Goal: Information Seeking & Learning: Learn about a topic

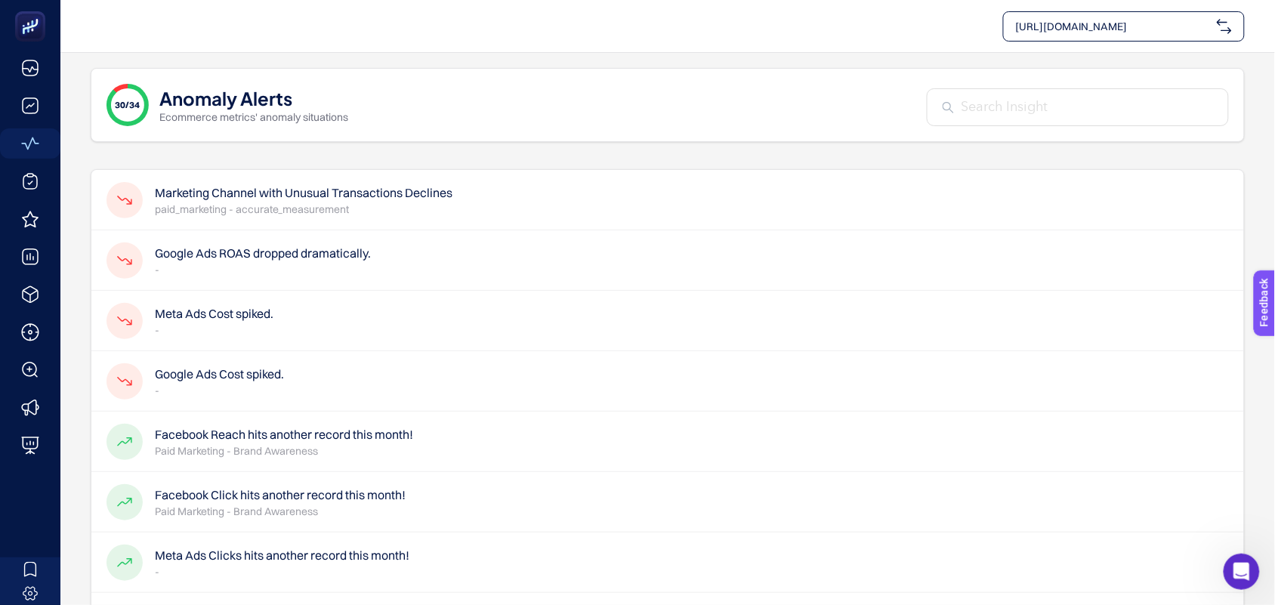
scroll to position [36, 0]
click at [229, 257] on h4 "Google Ads ROAS dropped dramatically." at bounding box center [263, 253] width 216 height 18
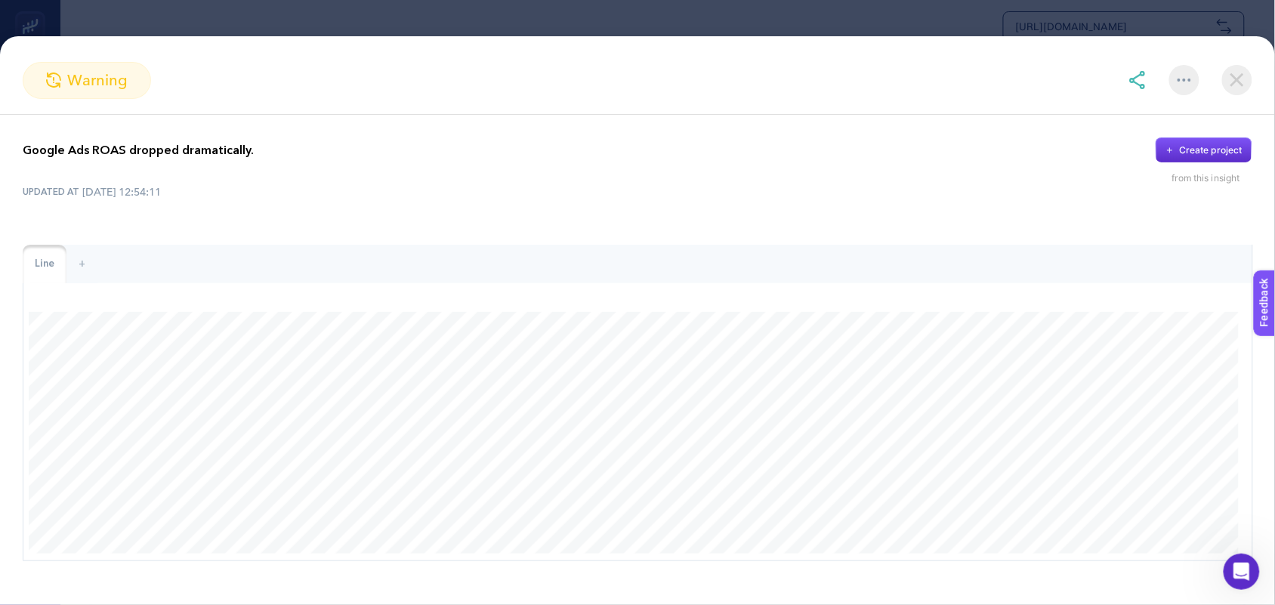
scroll to position [42, 0]
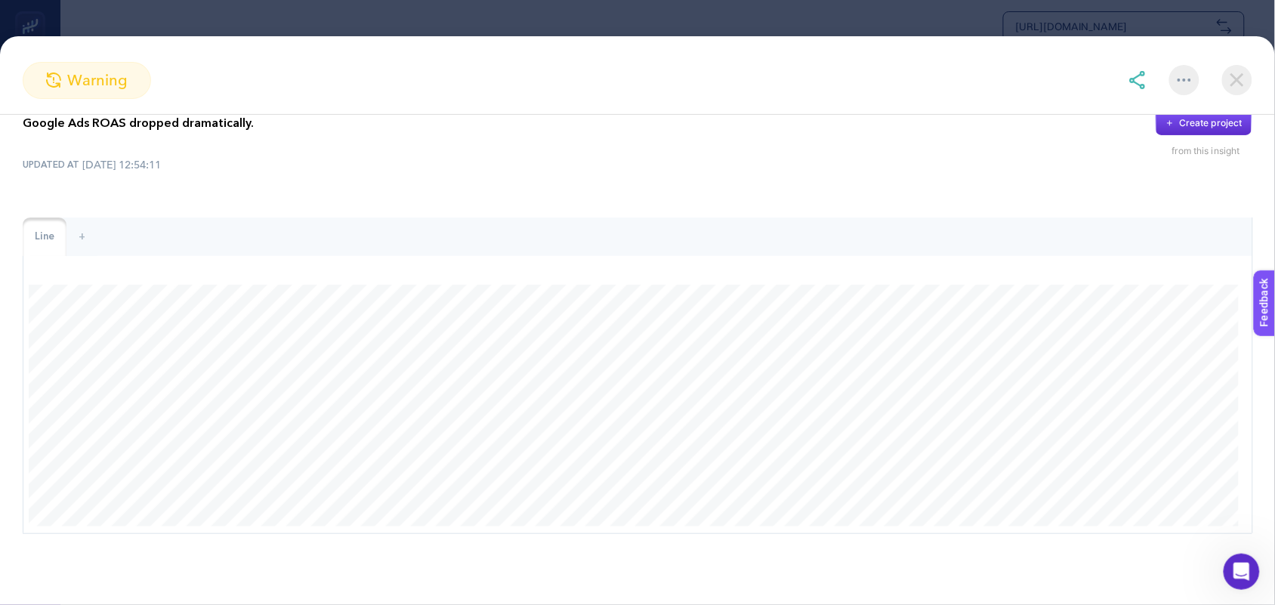
click at [1233, 76] on img at bounding box center [1237, 80] width 30 height 30
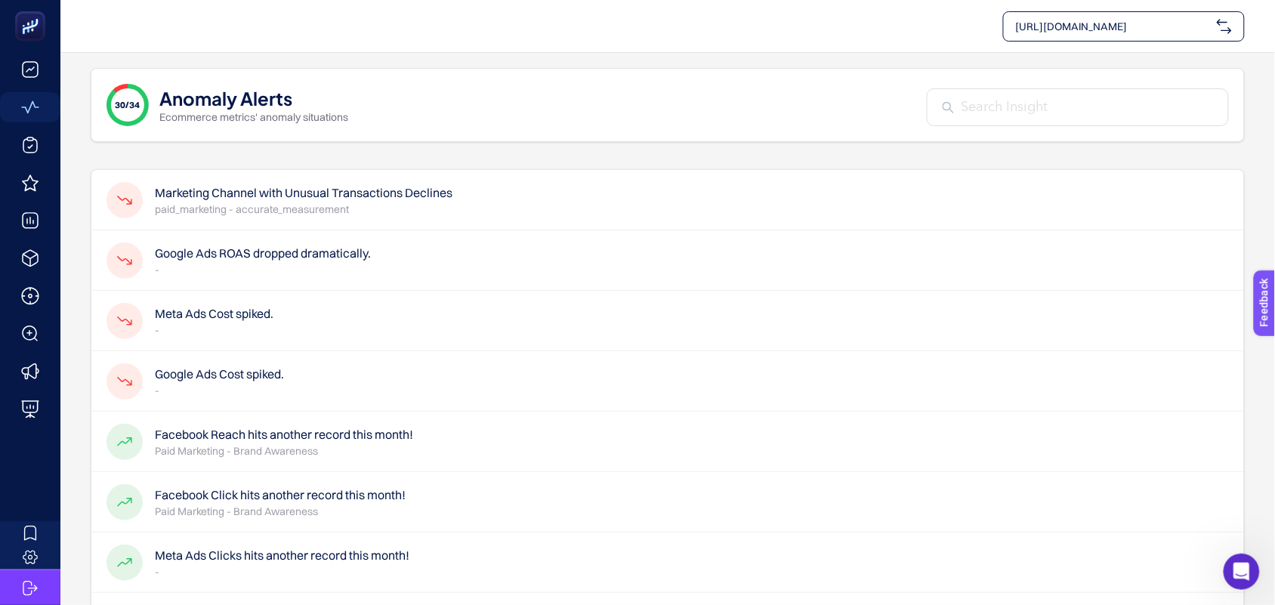
click at [244, 194] on h4 "Marketing Channel with Unusual Transactions Declines" at bounding box center [304, 193] width 298 height 18
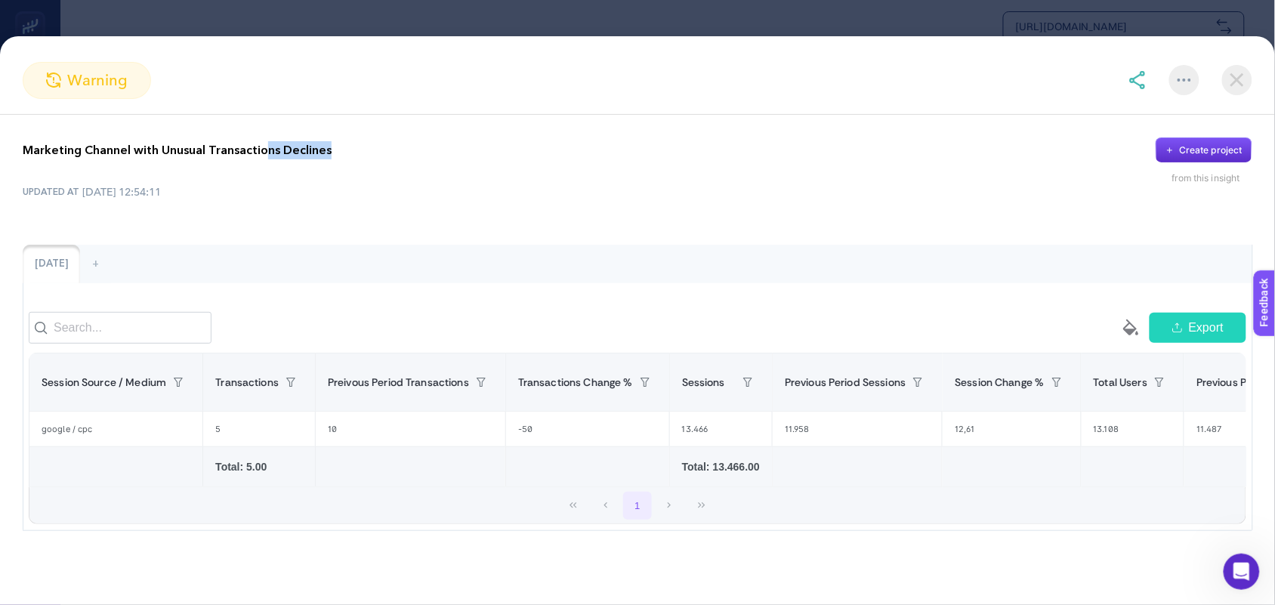
scroll to position [0, 0]
drag, startPoint x: 338, startPoint y: 119, endPoint x: 19, endPoint y: 127, distance: 318.9
click at [19, 127] on div "Marketing Channel with Unusual Transactions Declines Create project from this i…" at bounding box center [637, 335] width 1275 height 440
click at [841, 170] on div "Marketing Channel with Unusual Transactions Declines Create project from this i…" at bounding box center [638, 161] width 1230 height 47
click at [1230, 76] on img at bounding box center [1237, 80] width 30 height 30
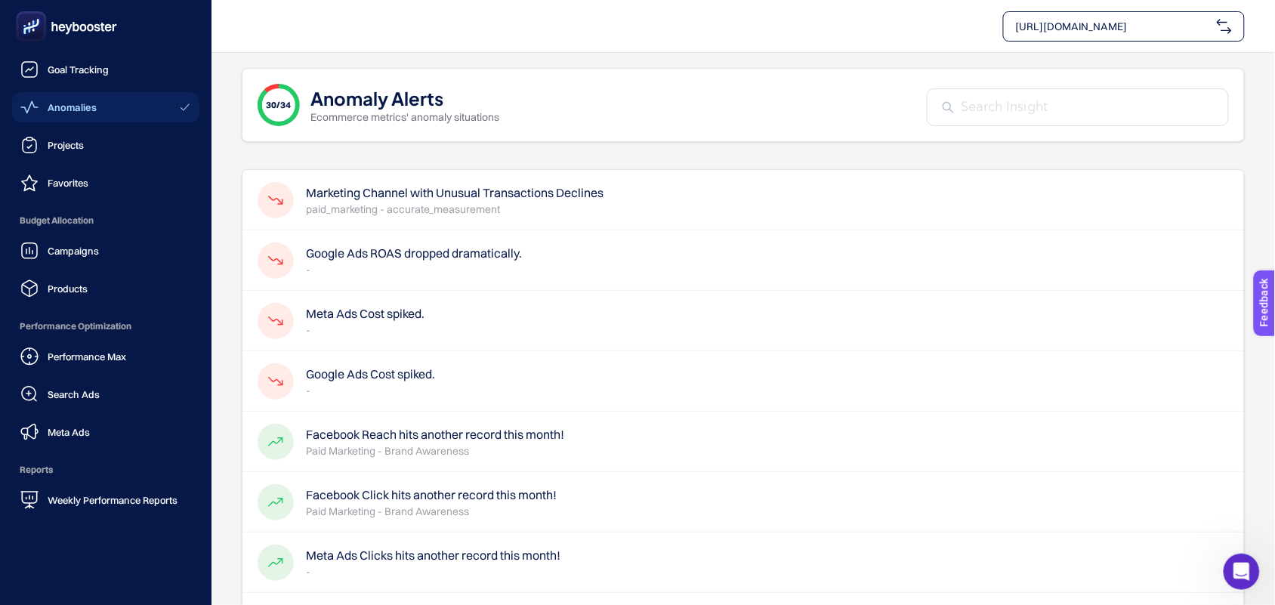
click at [93, 32] on icon at bounding box center [66, 26] width 109 height 30
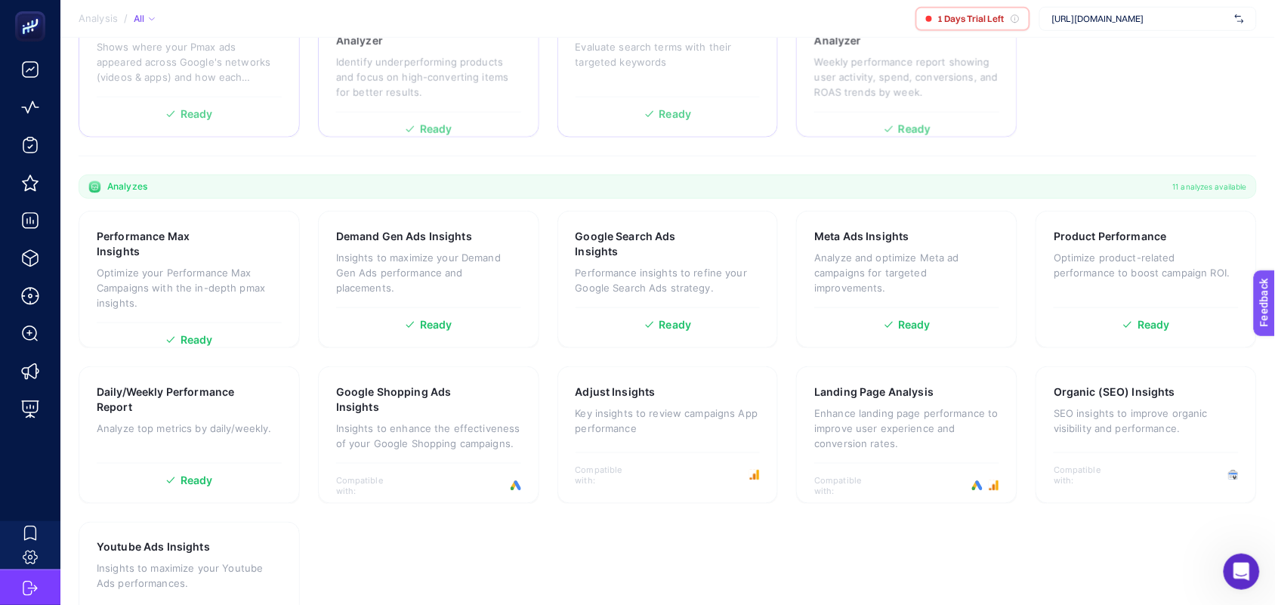
scroll to position [307, 0]
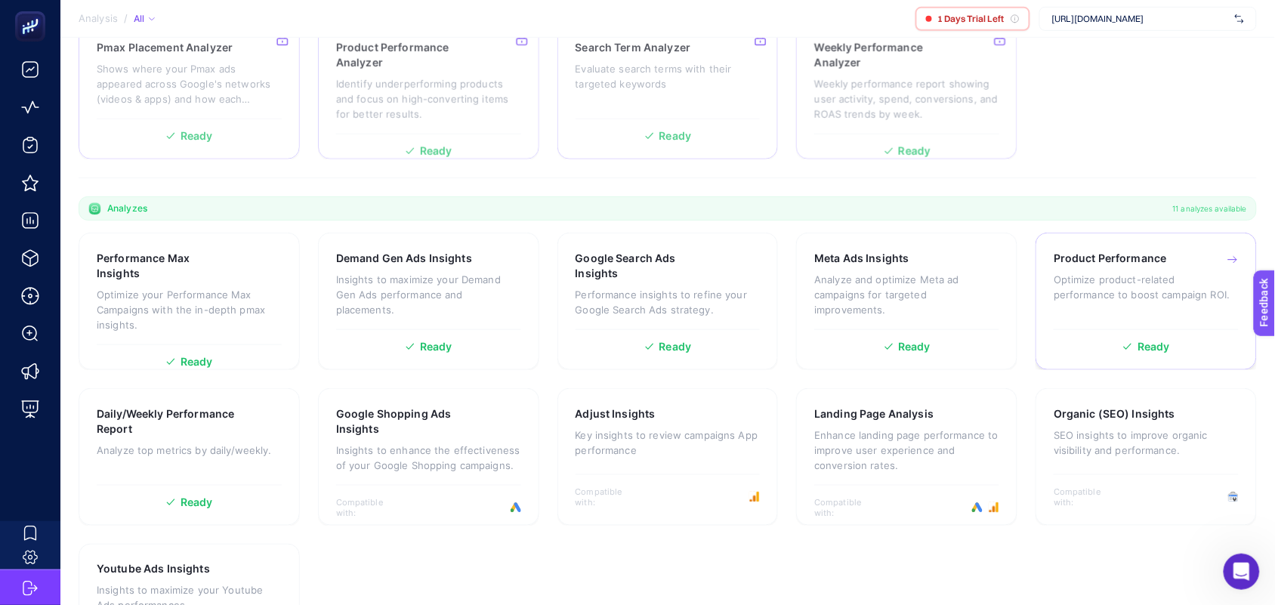
click at [1082, 269] on div "Product Performance Optimize product-related performance to boost campaign ROI." at bounding box center [1146, 286] width 185 height 71
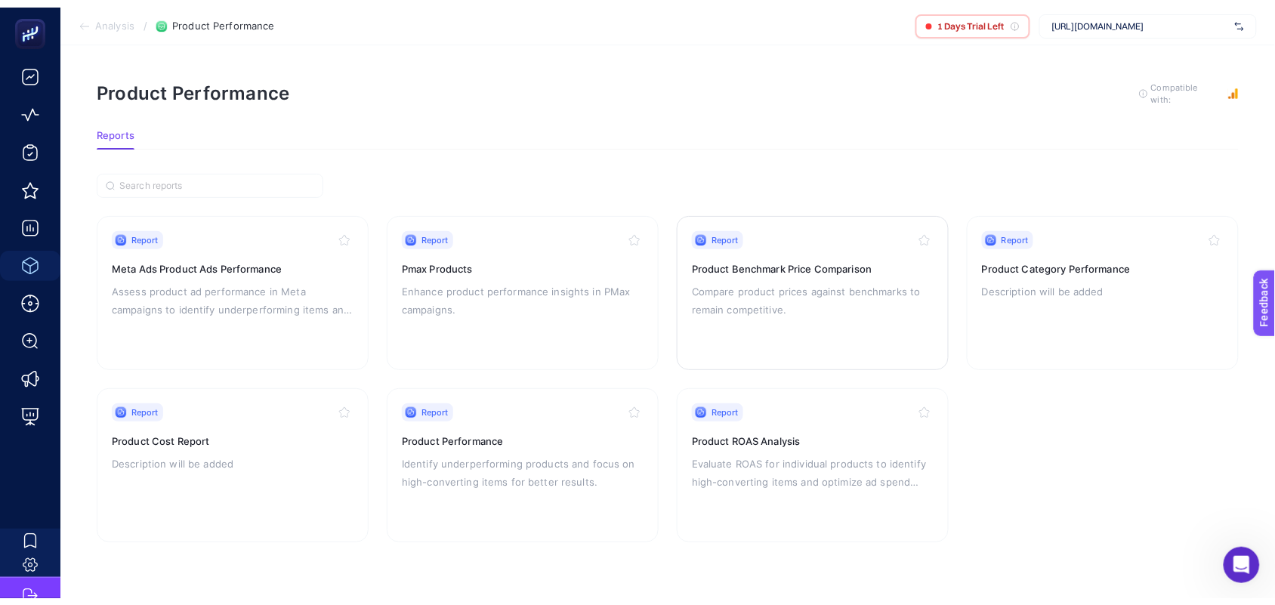
scroll to position [14, 0]
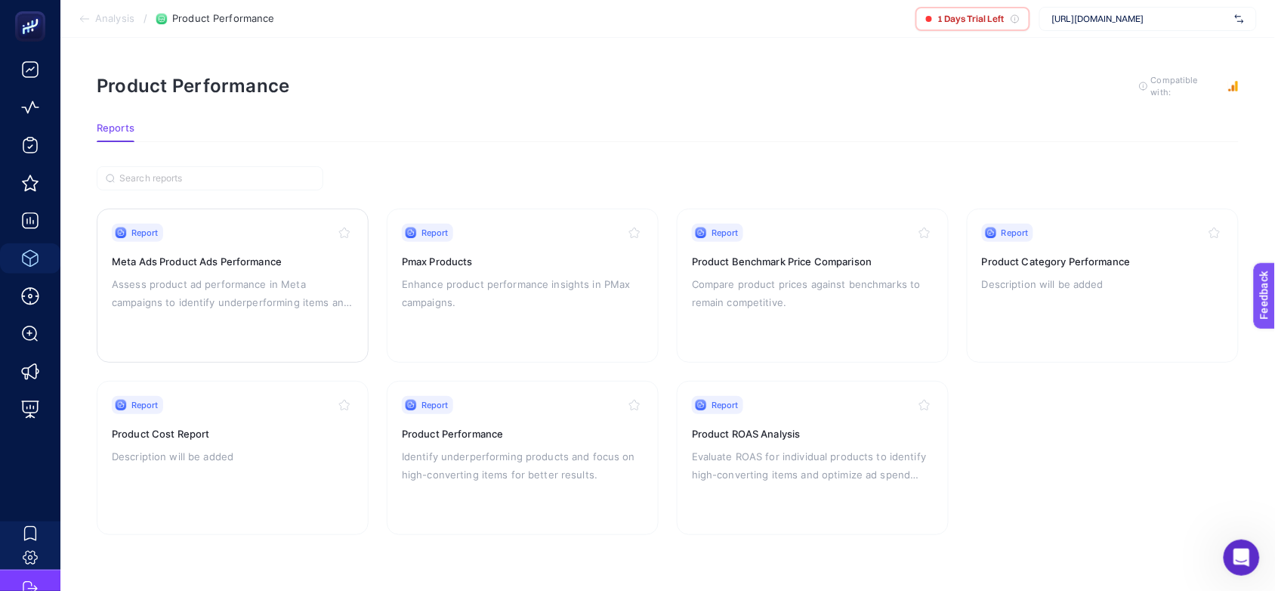
click at [229, 275] on p "Assess product ad performance in Meta campaigns to identify underperforming ite…" at bounding box center [233, 293] width 242 height 36
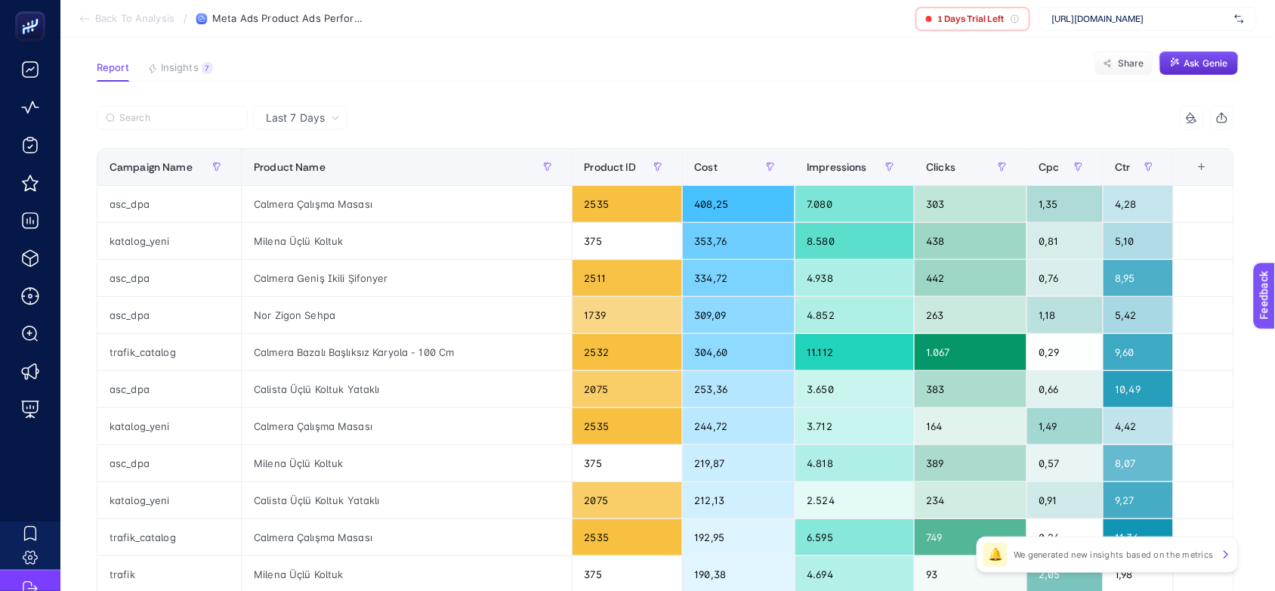
scroll to position [189, 0]
